Goal: Book appointment/travel/reservation

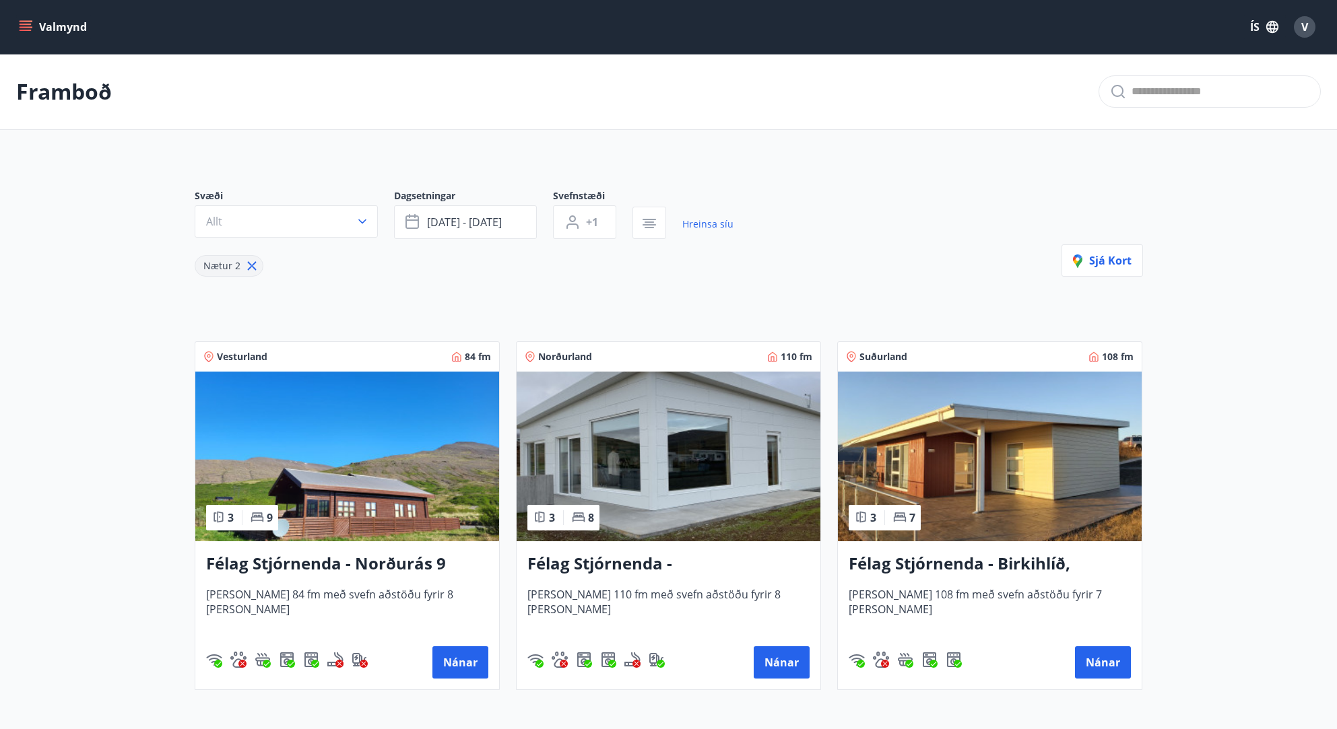
click at [324, 506] on img at bounding box center [347, 457] width 304 height 170
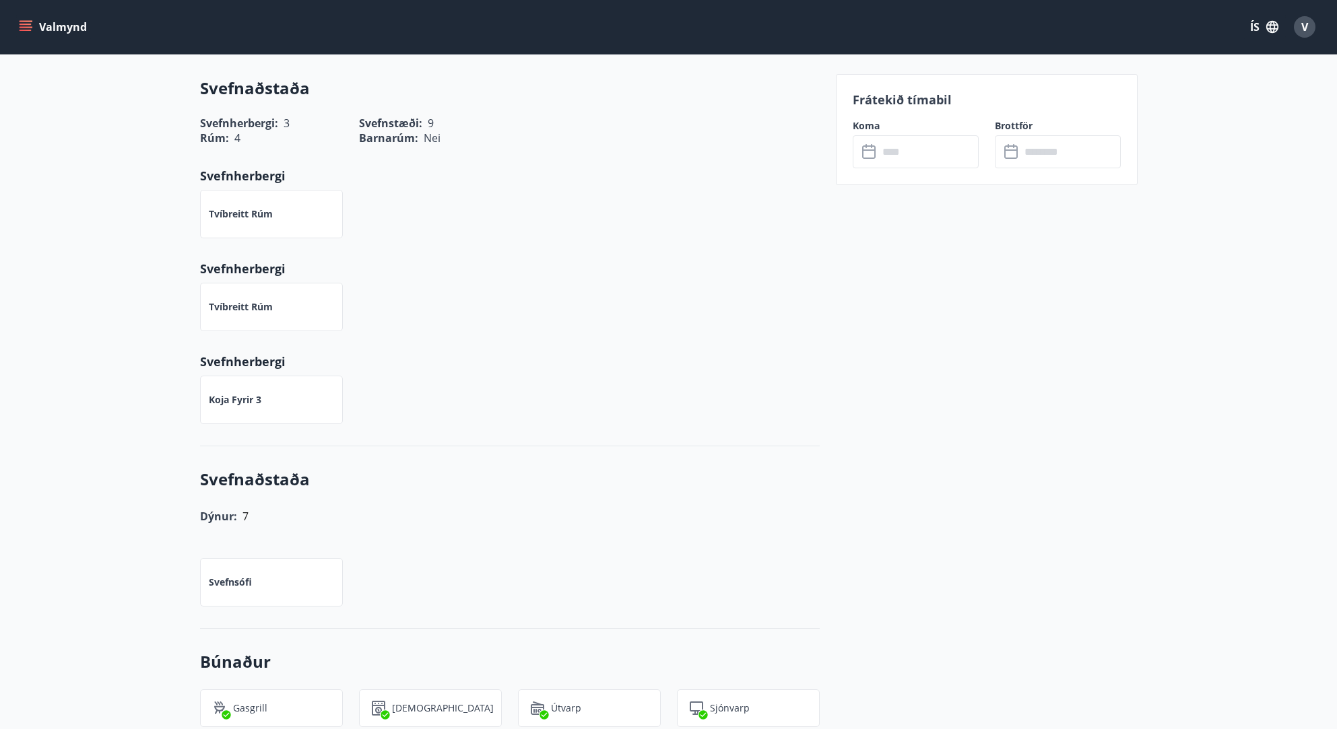
scroll to position [589, 0]
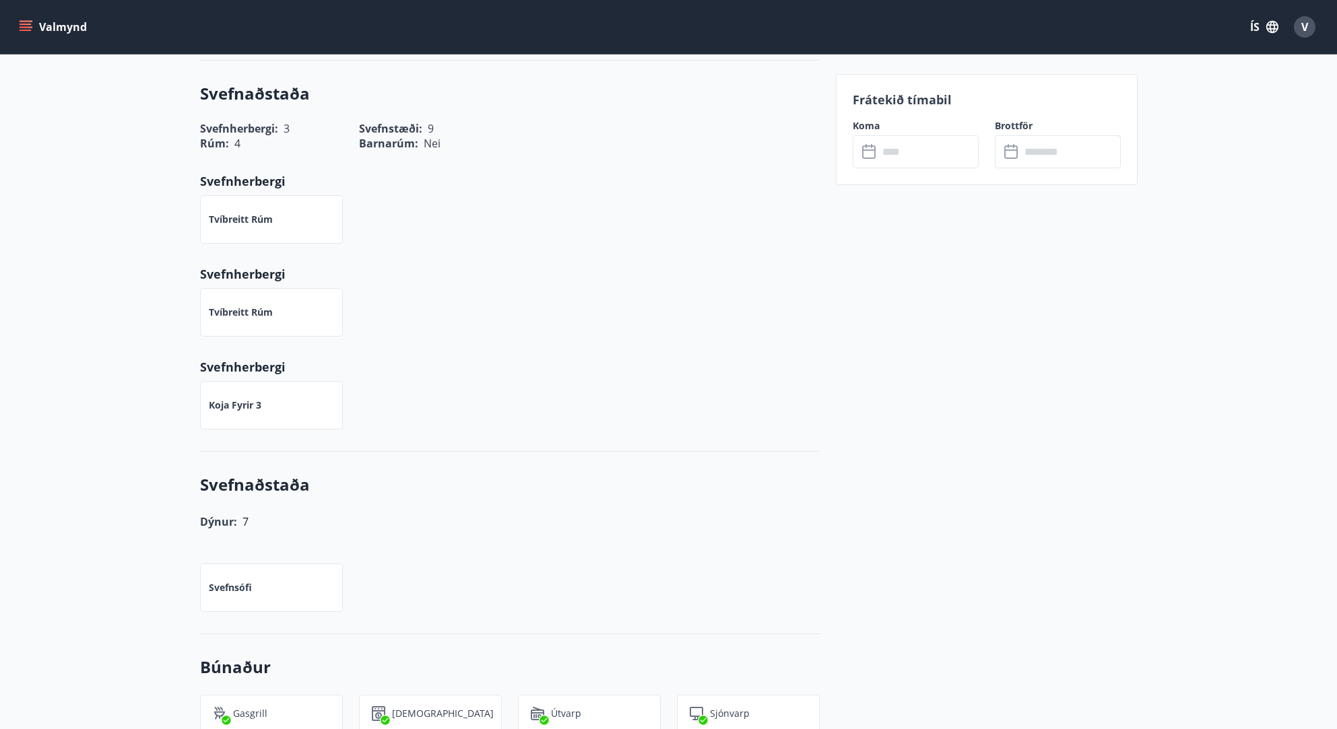
click at [875, 156] on icon at bounding box center [870, 152] width 16 height 16
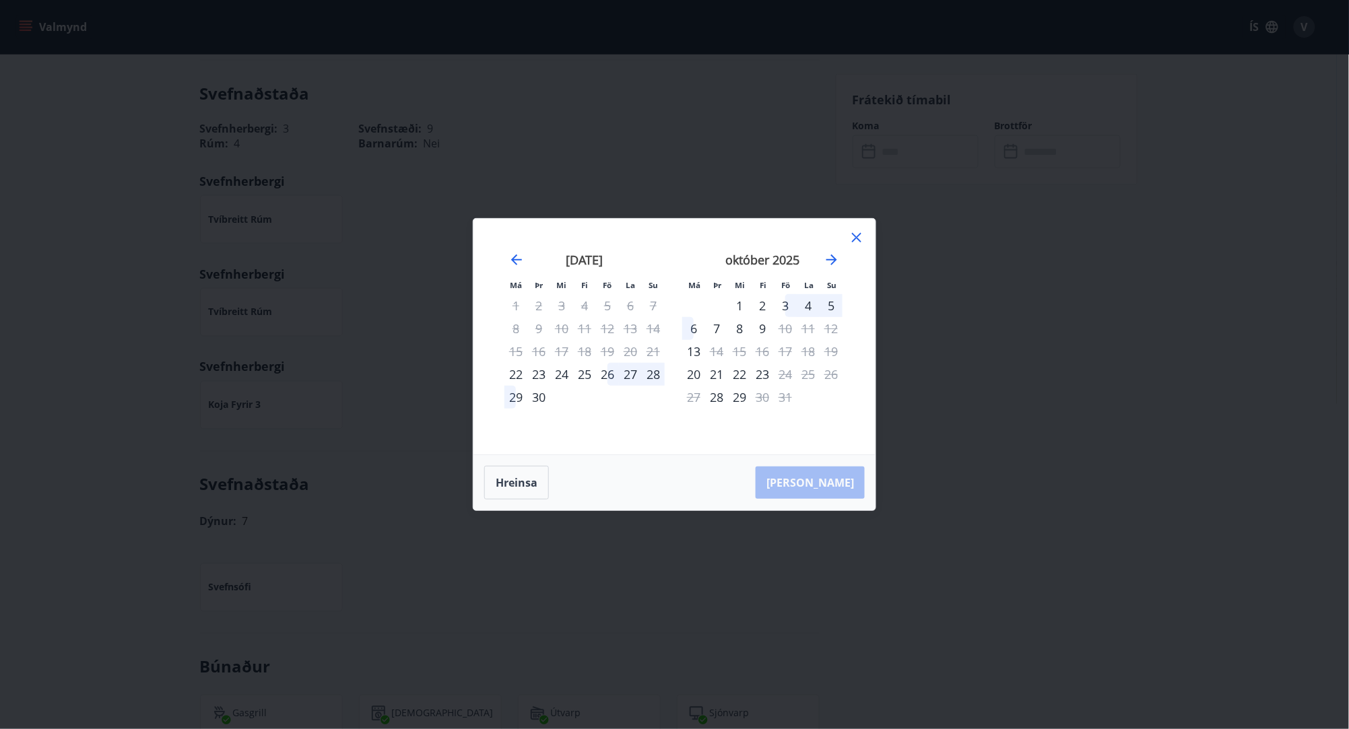
click at [611, 378] on div "26" at bounding box center [607, 374] width 23 height 23
click at [603, 368] on div "26" at bounding box center [607, 374] width 23 height 23
click at [628, 369] on div "27" at bounding box center [630, 374] width 23 height 23
click at [649, 375] on div "28" at bounding box center [653, 374] width 23 height 23
click at [506, 352] on div "15" at bounding box center [515, 351] width 23 height 23
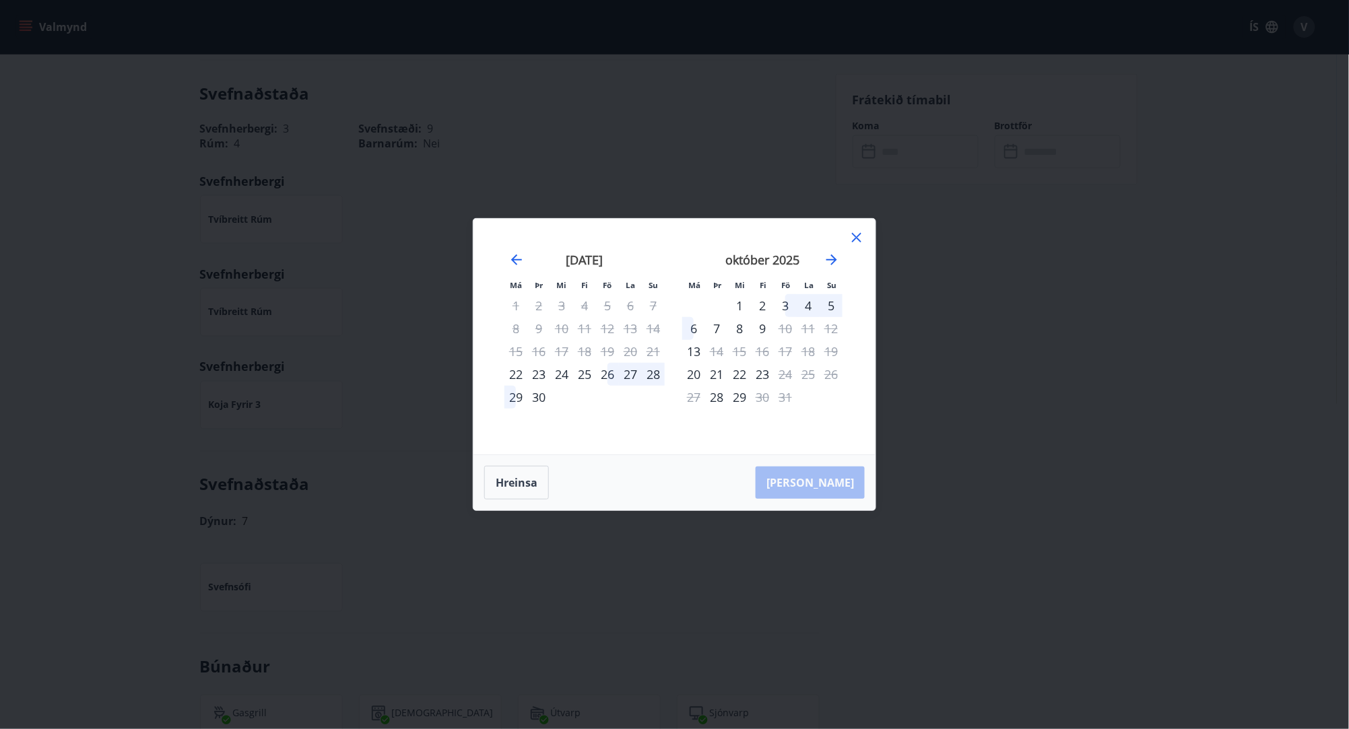
click at [847, 257] on div "[DATE] 1 2 3 4 5 6 7 8 9 10 11 12 13 14 15 16 17 18 19 20 21 22 23 24 25 26 27 …" at bounding box center [762, 345] width 178 height 221
click at [820, 259] on div "október 2025" at bounding box center [762, 264] width 160 height 59
click at [832, 259] on icon "Move forward to switch to the next month." at bounding box center [831, 260] width 11 height 11
click at [522, 259] on icon "Move backward to switch to the previous month." at bounding box center [516, 260] width 11 height 11
click at [611, 377] on div "26" at bounding box center [607, 374] width 23 height 23
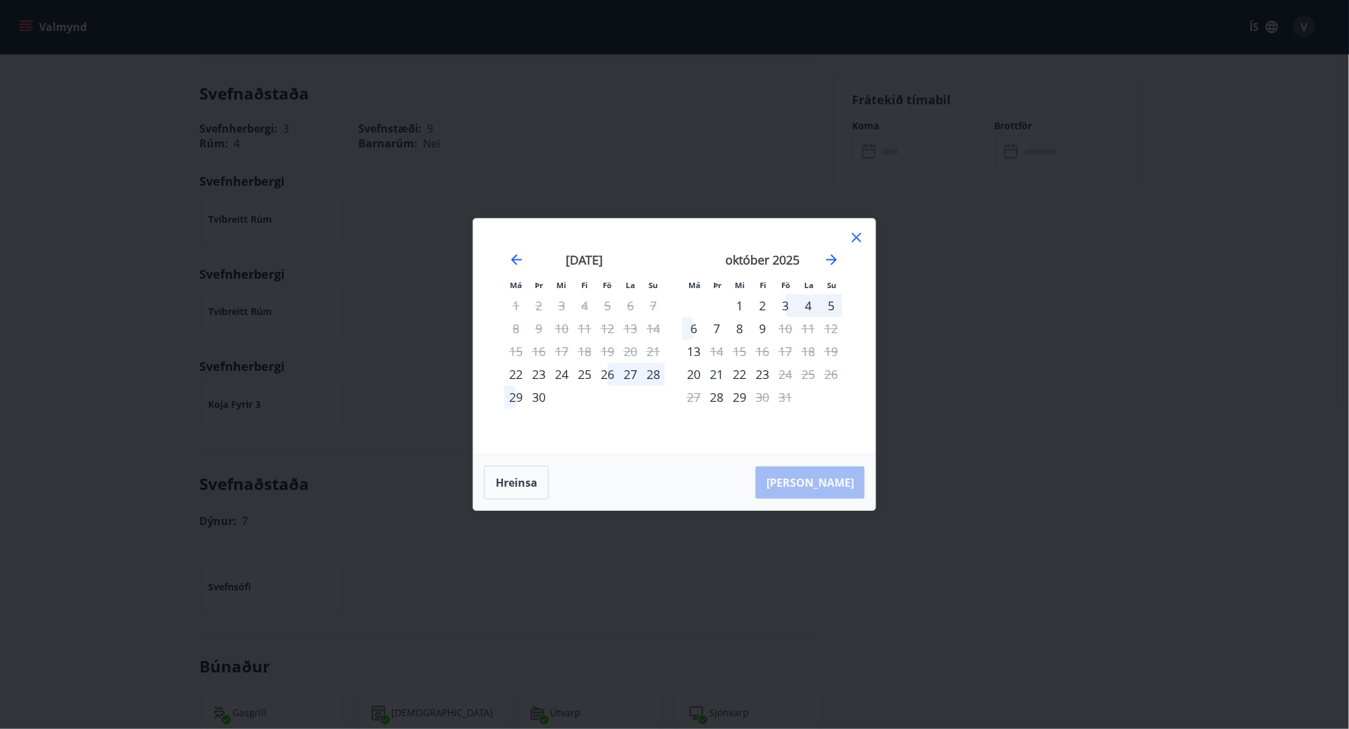
click at [638, 374] on div "27" at bounding box center [630, 374] width 23 height 23
click at [630, 374] on div "27" at bounding box center [630, 374] width 23 height 23
click at [665, 372] on div "[DATE] 1 2 3 4 5 6 7 8 9 10 11 12 13 14 15 16 17 18 19 20 21 22 23 24 25 26 27 …" at bounding box center [585, 345] width 178 height 221
click at [657, 374] on div "28" at bounding box center [653, 374] width 23 height 23
click at [553, 363] on div "24" at bounding box center [561, 374] width 23 height 23
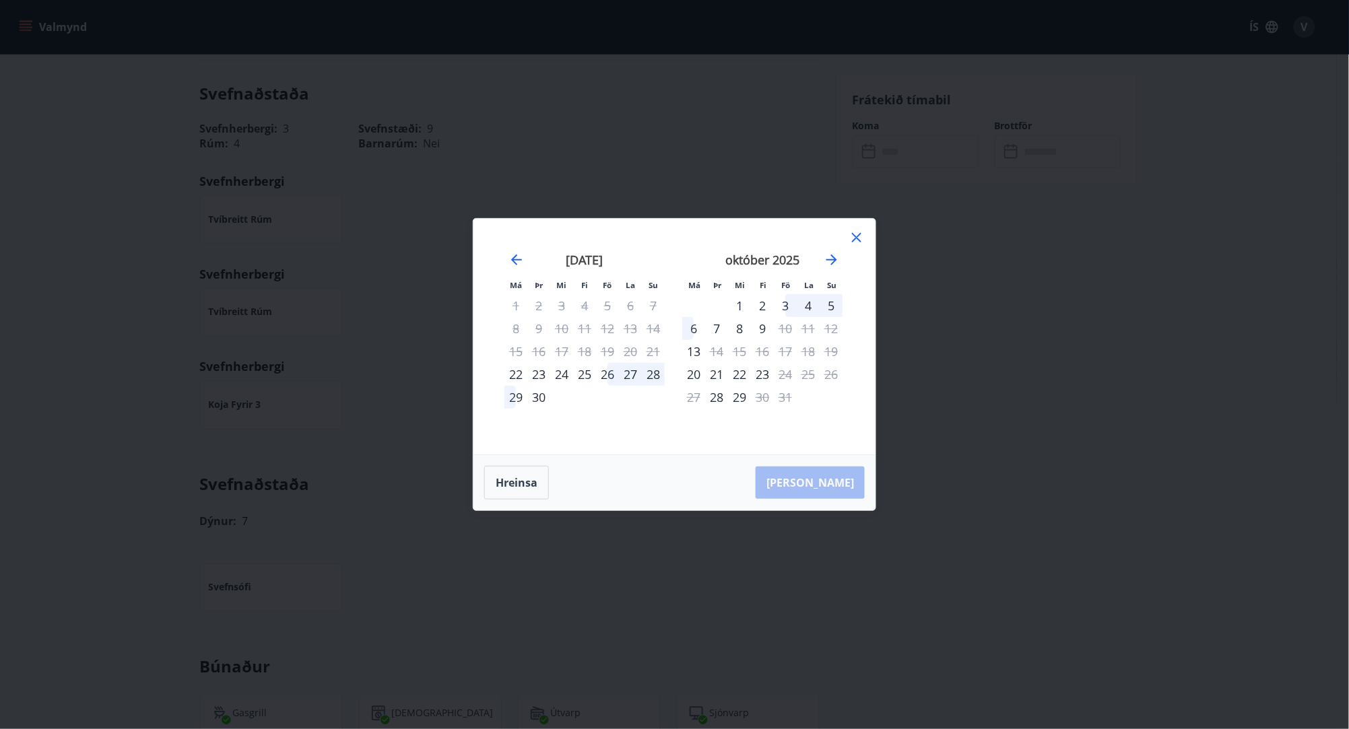
click at [527, 370] on div "23" at bounding box center [538, 374] width 23 height 23
drag, startPoint x: 519, startPoint y: 368, endPoint x: 742, endPoint y: 377, distance: 223.1
click at [534, 368] on tr "22 23 24 25 26 27 28" at bounding box center [584, 374] width 160 height 23
click at [725, 377] on div "21" at bounding box center [716, 374] width 23 height 23
drag, startPoint x: 694, startPoint y: 374, endPoint x: 717, endPoint y: 368, distance: 23.7
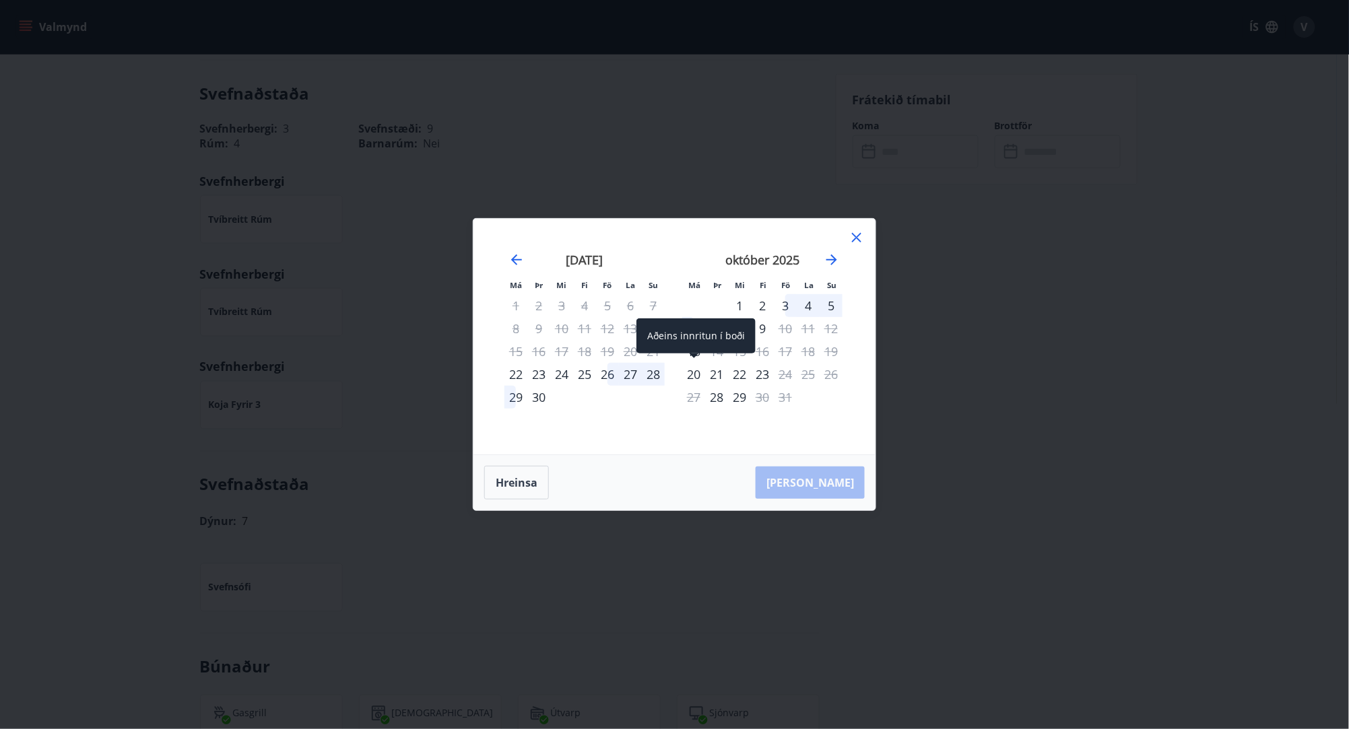
click at [694, 372] on div "20" at bounding box center [693, 374] width 23 height 23
click at [738, 301] on div "1" at bounding box center [739, 305] width 23 height 23
click at [611, 372] on div "26" at bounding box center [607, 374] width 23 height 23
click at [584, 375] on div "25" at bounding box center [584, 374] width 23 height 23
drag, startPoint x: 584, startPoint y: 375, endPoint x: 622, endPoint y: 372, distance: 37.8
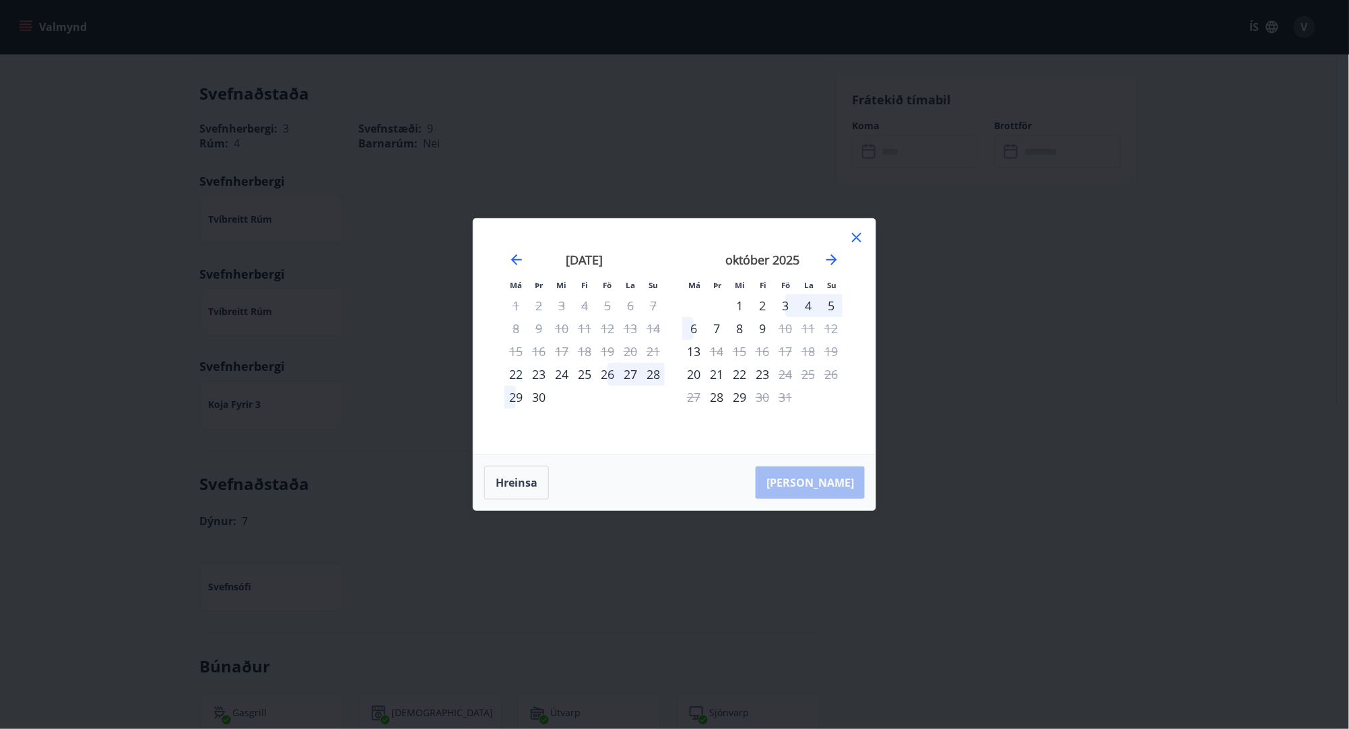
click at [622, 372] on tr "22 23 24 25 26 27 28" at bounding box center [584, 374] width 160 height 23
click at [627, 372] on div "27" at bounding box center [630, 374] width 23 height 23
click at [523, 485] on button "Hreinsa" at bounding box center [516, 483] width 65 height 34
click at [605, 374] on div "26" at bounding box center [607, 374] width 23 height 23
click at [517, 395] on div "29" at bounding box center [515, 397] width 23 height 23
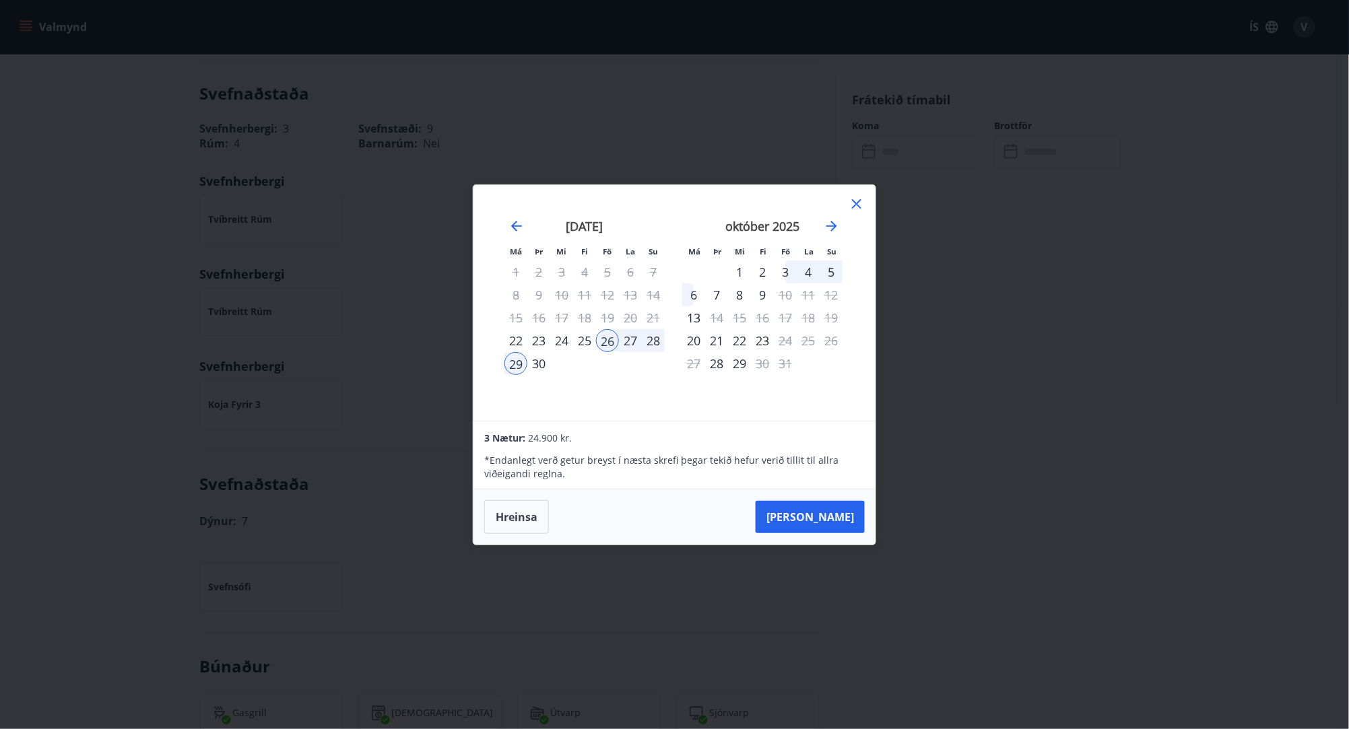
click at [857, 204] on icon at bounding box center [857, 204] width 16 height 16
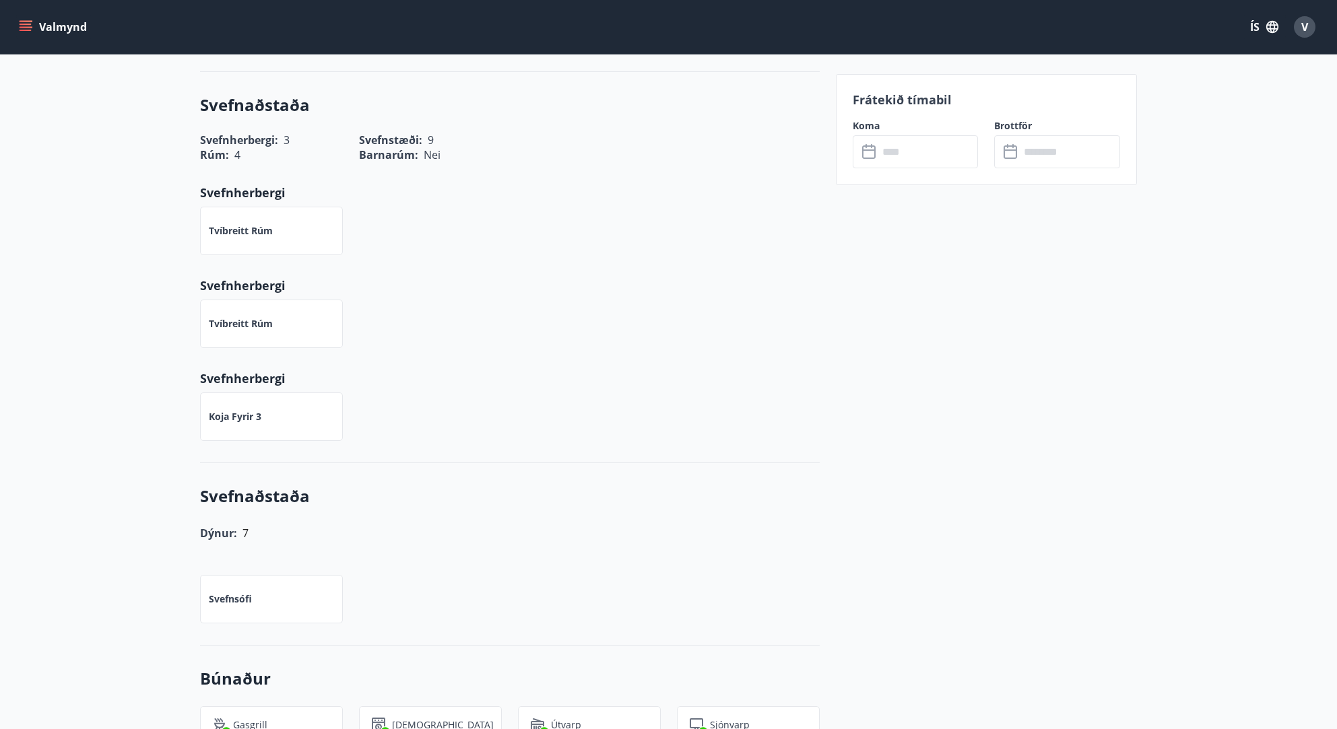
scroll to position [337, 0]
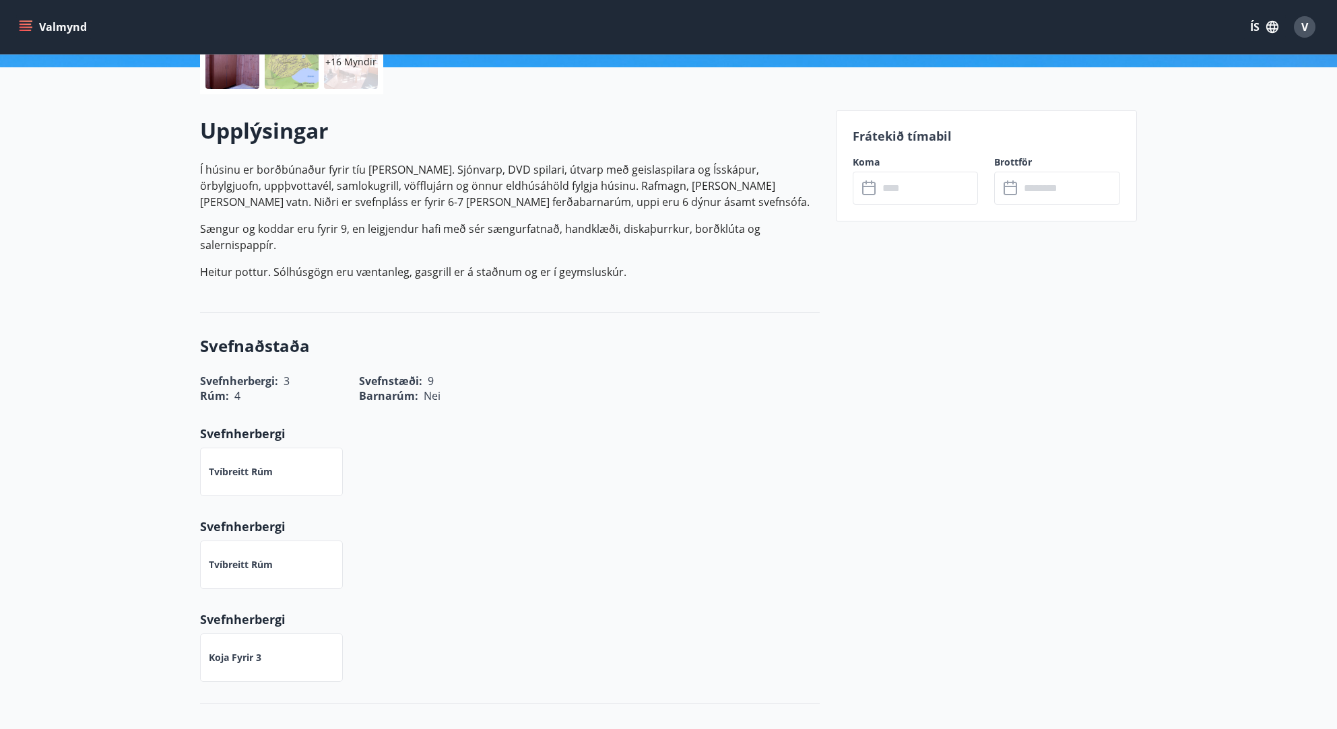
click at [900, 179] on input "text" at bounding box center [928, 188] width 100 height 33
click at [898, 191] on input "text" at bounding box center [928, 188] width 100 height 33
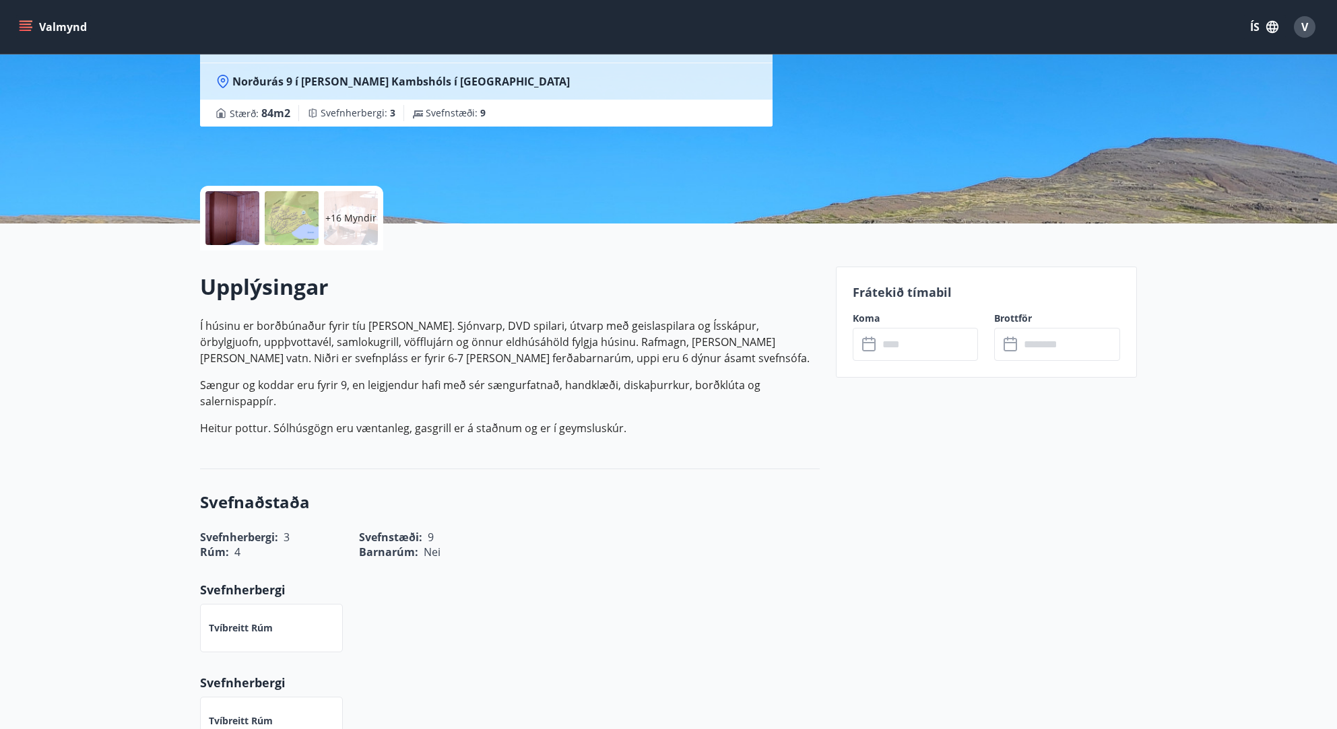
scroll to position [0, 0]
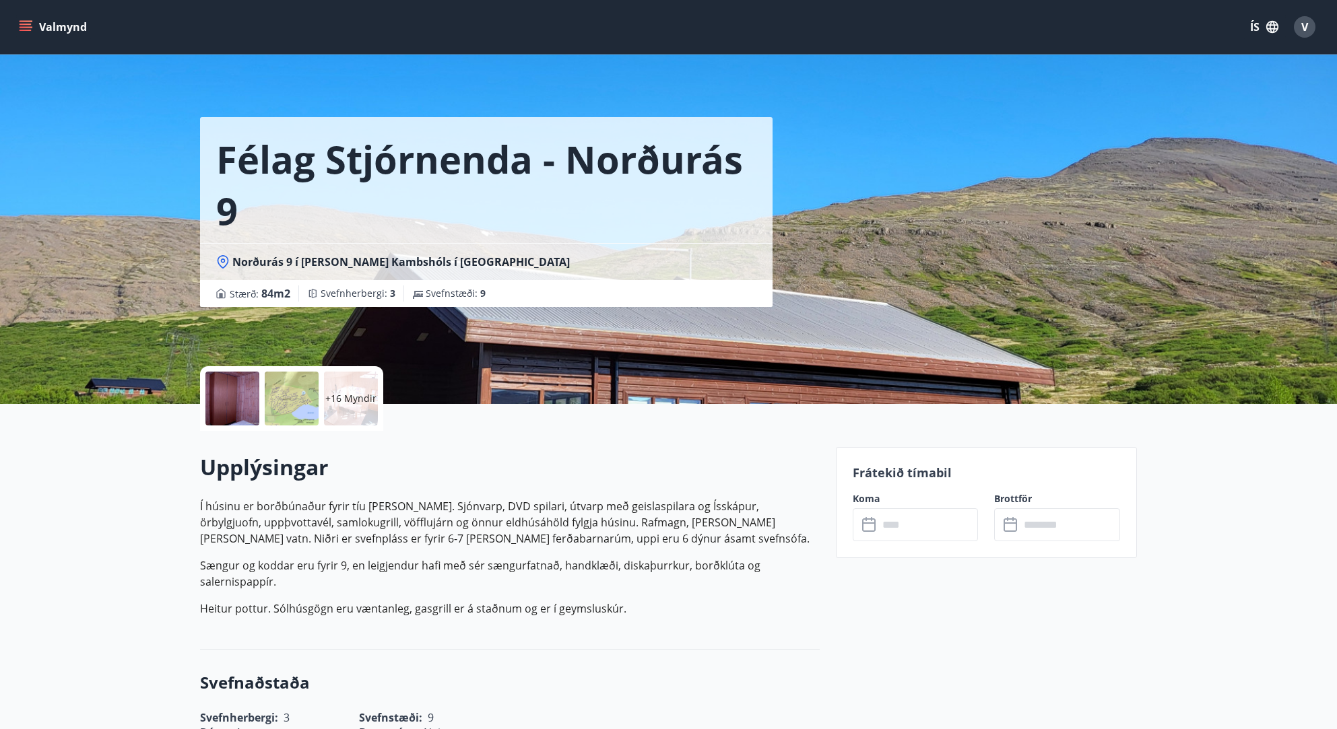
click at [1003, 240] on div "Félag Stjórnenda - Norðurás 9 Norðurás 9 í landi Kambshóls í Svínadal Stærð : 8…" at bounding box center [668, 202] width 937 height 404
click at [34, 25] on button "Valmynd" at bounding box center [54, 27] width 76 height 24
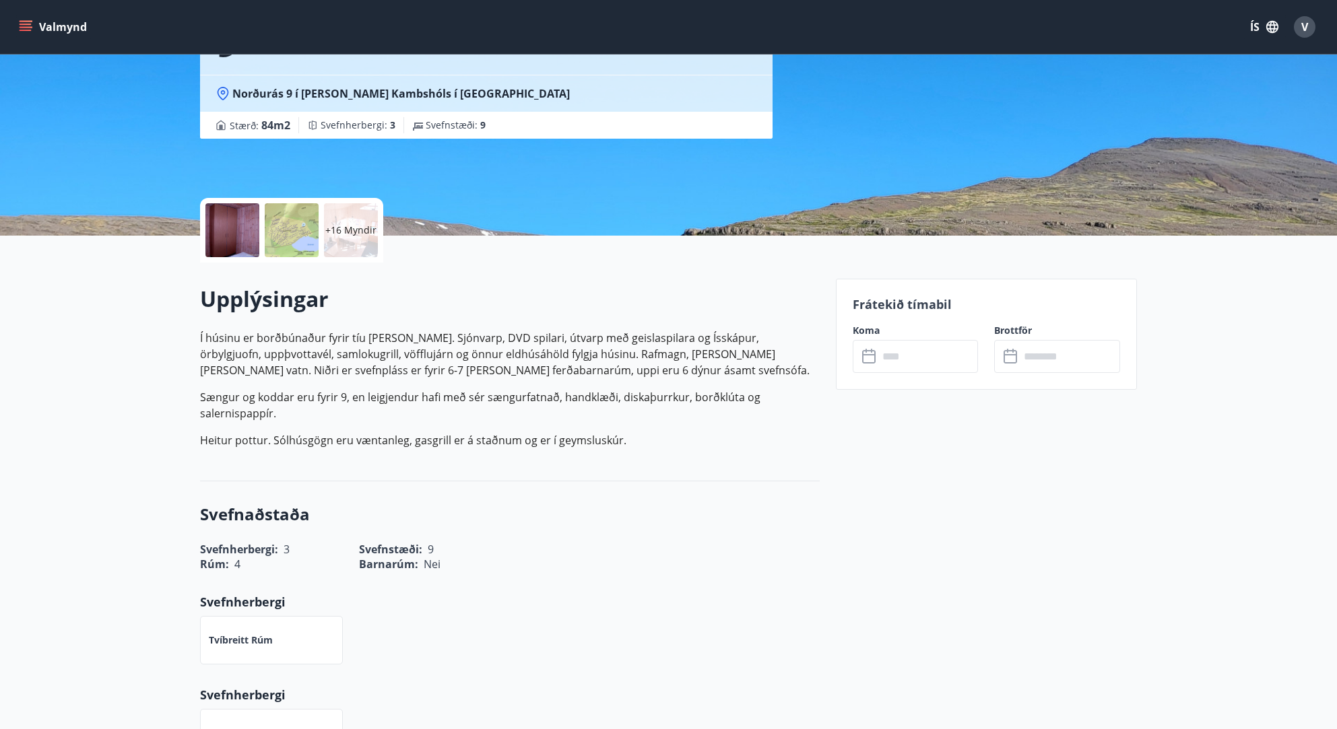
click at [937, 347] on input "text" at bounding box center [928, 356] width 100 height 33
click at [898, 314] on div "Frátekið tímabil Koma ​ ​ Brottför ​ ​" at bounding box center [987, 334] width 302 height 111
click at [859, 334] on label "Koma" at bounding box center [916, 330] width 126 height 13
drag, startPoint x: 877, startPoint y: 359, endPoint x: 871, endPoint y: 343, distance: 16.6
click at [878, 359] on input "text" at bounding box center [928, 356] width 100 height 33
